Goal: Transaction & Acquisition: Purchase product/service

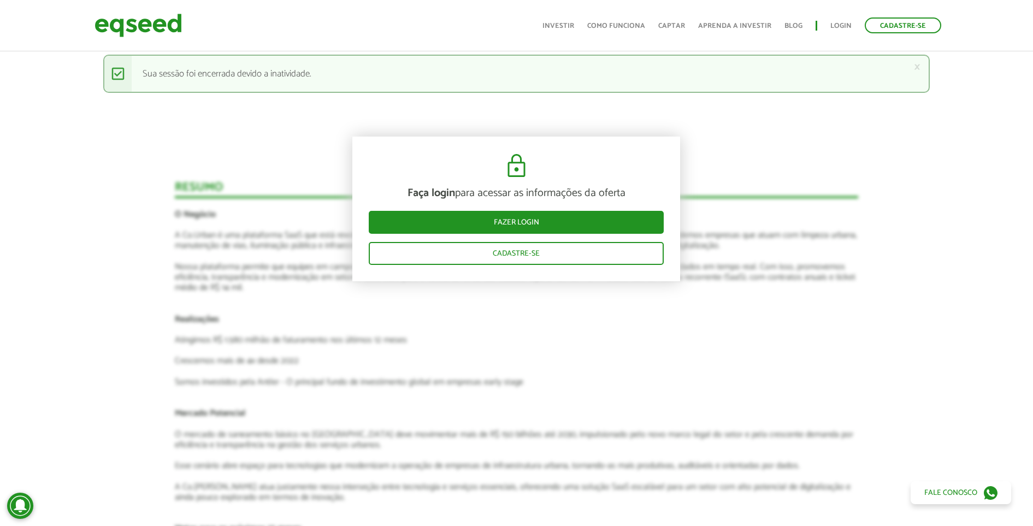
scroll to position [1054, 0]
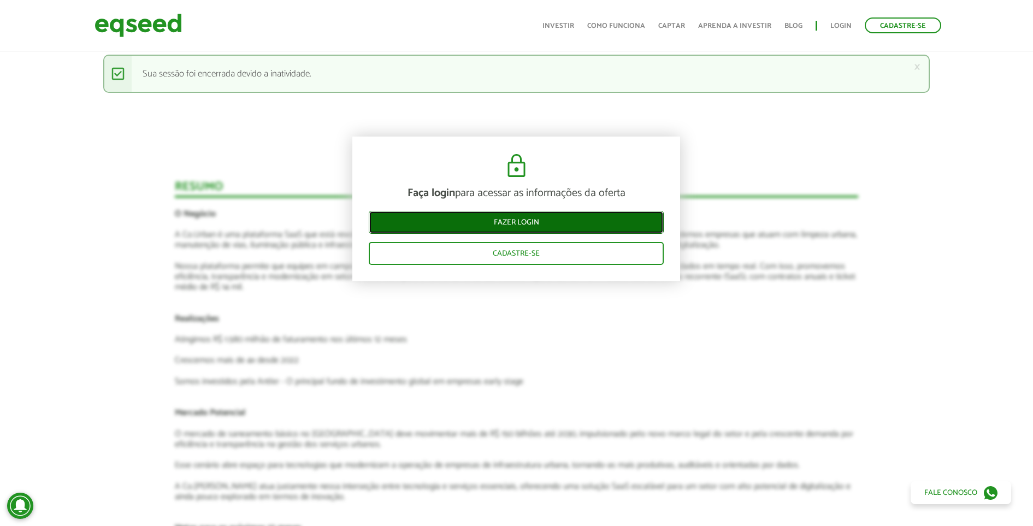
click at [601, 216] on link "Fazer login" at bounding box center [516, 222] width 295 height 23
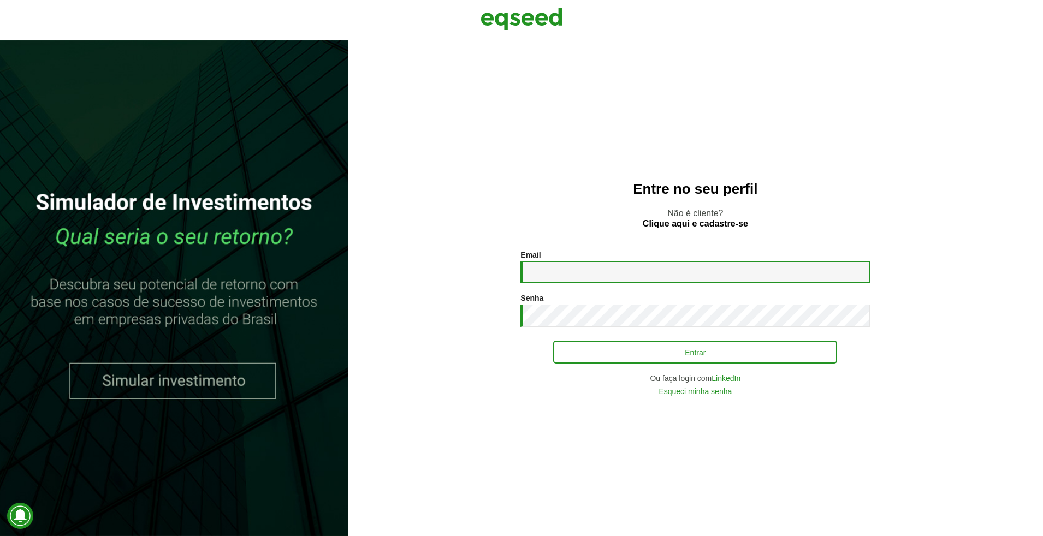
type input "**********"
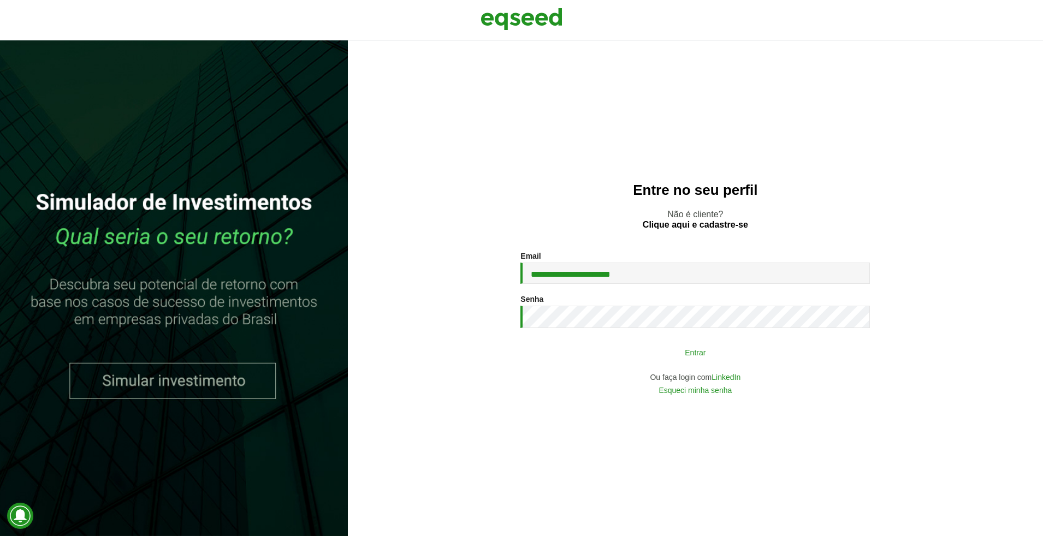
click at [594, 349] on button "Entrar" at bounding box center [695, 352] width 284 height 21
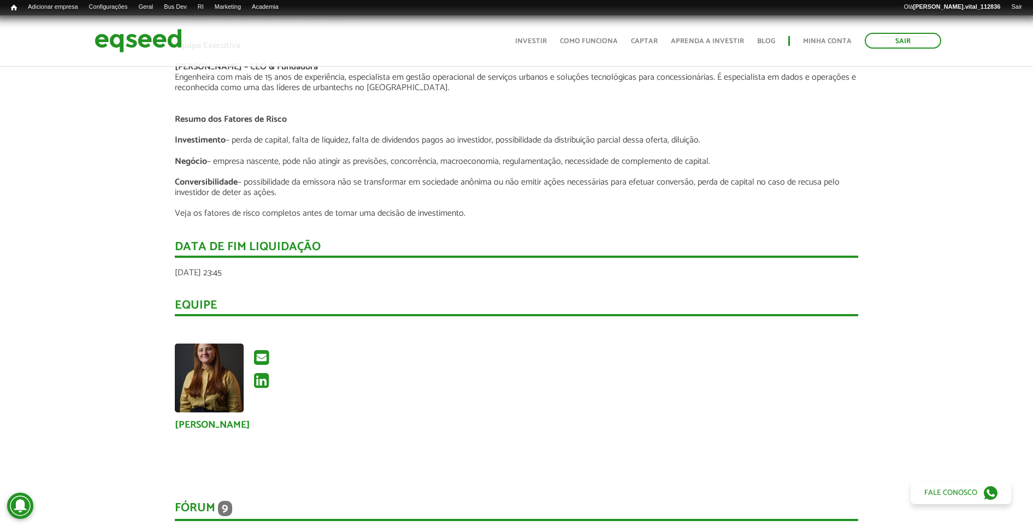
scroll to position [1551, 0]
click at [265, 356] on icon at bounding box center [261, 357] width 15 height 17
